Goal: Transaction & Acquisition: Purchase product/service

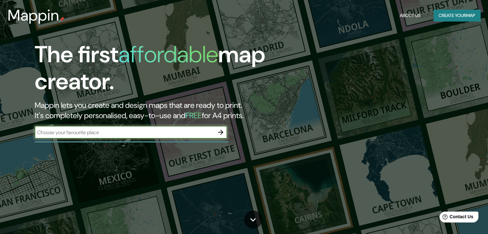
click at [108, 132] on input "text" at bounding box center [125, 132] width 180 height 7
type input "paseo la rebpublica"
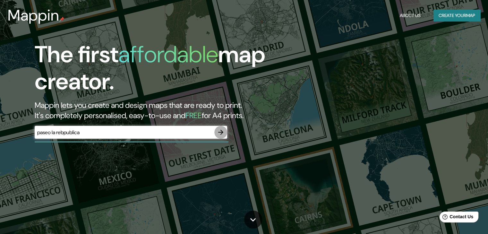
click at [220, 133] on icon "button" at bounding box center [221, 132] width 8 height 8
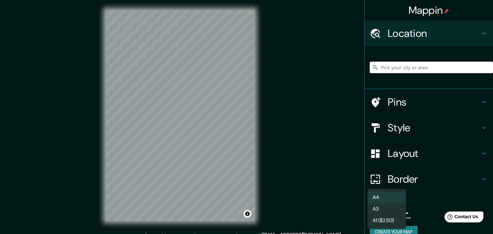
click at [371, 214] on body "Mappin Location Pins Style Layout Border Choose a border. Hint : you can make l…" at bounding box center [246, 117] width 493 height 234
click at [382, 208] on li "A3" at bounding box center [386, 209] width 39 height 12
type input "a4"
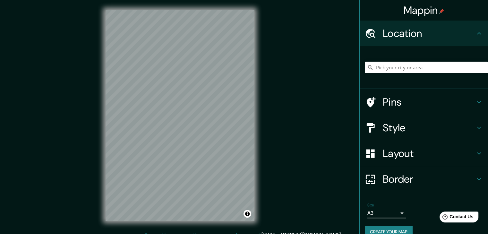
click at [390, 124] on h4 "Style" at bounding box center [429, 127] width 92 height 13
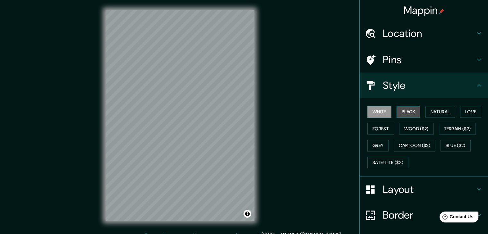
click at [402, 111] on button "Black" at bounding box center [409, 112] width 24 height 12
click at [368, 111] on button "White" at bounding box center [379, 112] width 24 height 12
click at [400, 108] on button "Black" at bounding box center [409, 112] width 24 height 12
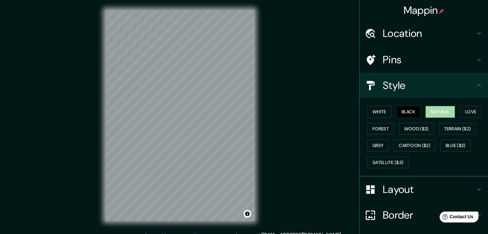
click at [440, 113] on button "Natural" at bounding box center [441, 112] width 30 height 12
click at [405, 115] on button "Black" at bounding box center [409, 112] width 24 height 12
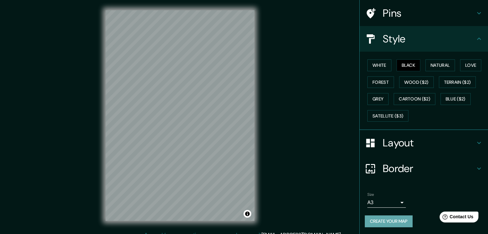
click at [396, 220] on button "Create your map" at bounding box center [389, 221] width 48 height 12
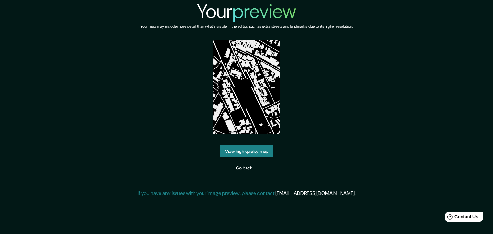
click at [239, 150] on link "View high quality map" at bounding box center [247, 151] width 54 height 12
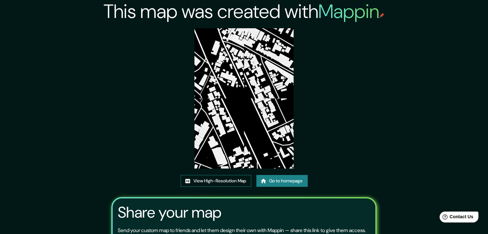
click at [206, 180] on link "View High-Resolution Map" at bounding box center [216, 181] width 71 height 12
